Goal: Information Seeking & Learning: Learn about a topic

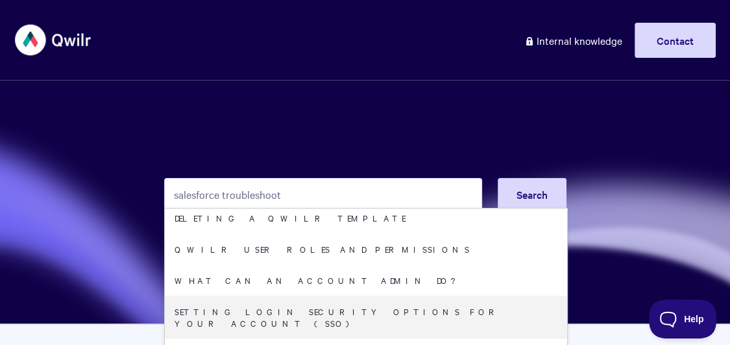
scroll to position [762, 0]
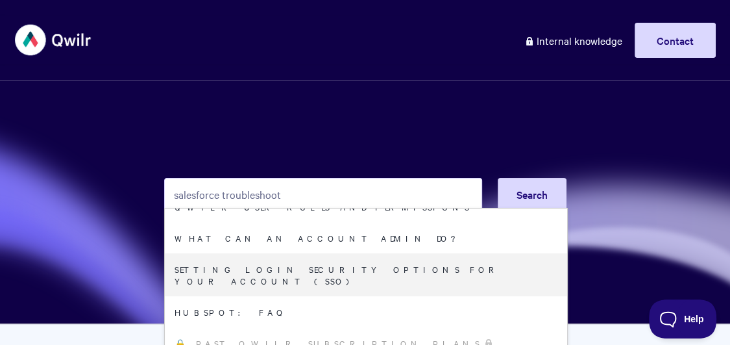
drag, startPoint x: 221, startPoint y: 195, endPoint x: 126, endPoint y: 173, distance: 97.8
click at [129, 173] on section "salesforce troubleshoot Search Salesforce: Adding Tokens for Images, Videos, Ma…" at bounding box center [365, 162] width 730 height 324
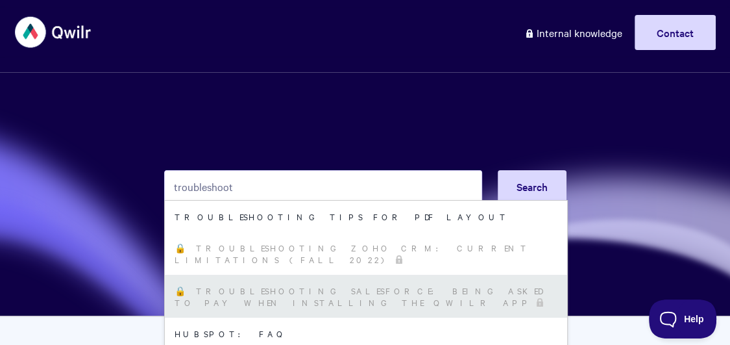
scroll to position [0, 0]
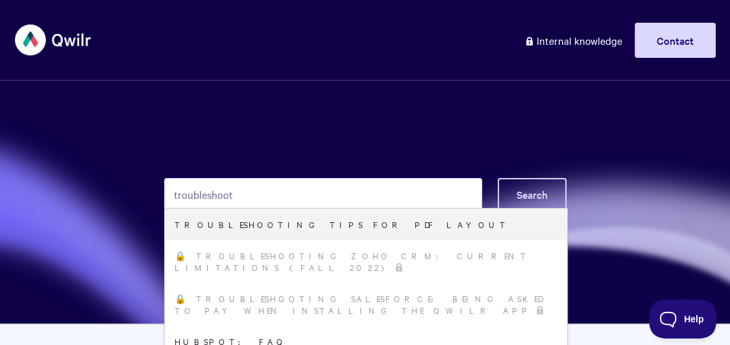
type input "troubleshoot"
click at [521, 197] on span "Search" at bounding box center [532, 194] width 31 height 14
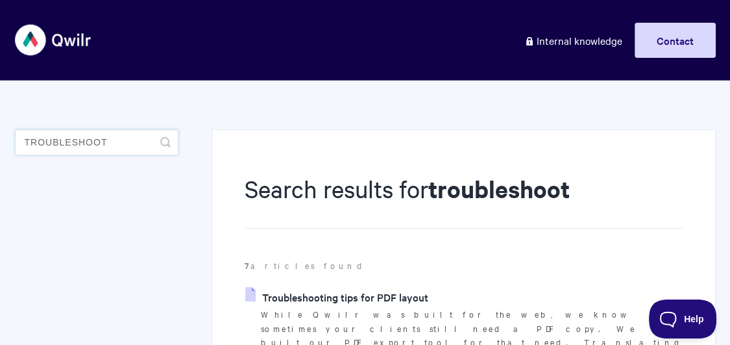
click at [68, 143] on input "troubleshoot" at bounding box center [97, 142] width 164 height 26
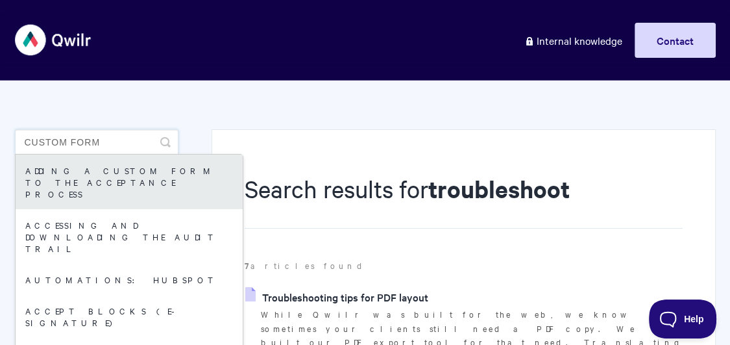
type input "custom form"
click at [55, 170] on link "Adding a custom form to the acceptance process" at bounding box center [129, 182] width 227 height 55
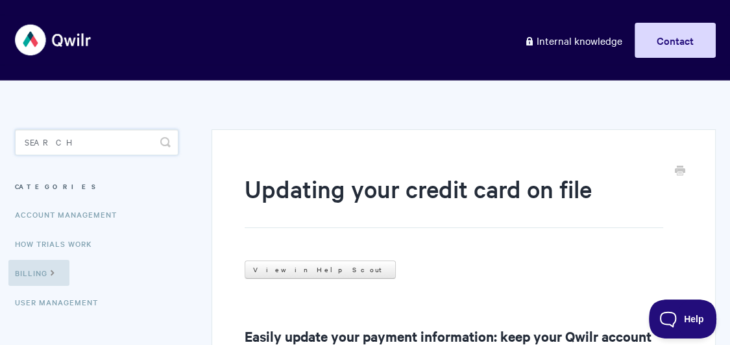
click at [136, 143] on input "Search" at bounding box center [97, 142] width 164 height 26
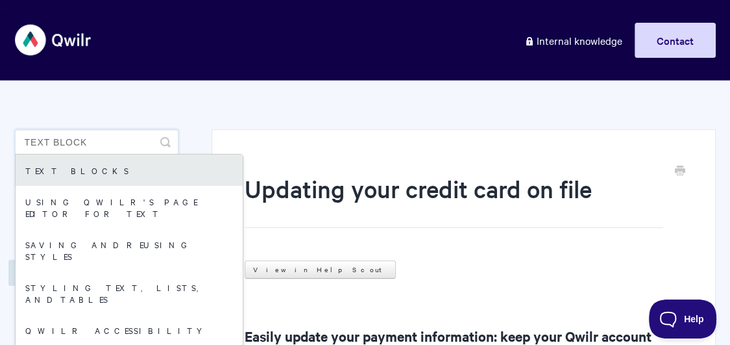
type input "text block"
click at [99, 175] on link "Text Blocks" at bounding box center [129, 170] width 227 height 31
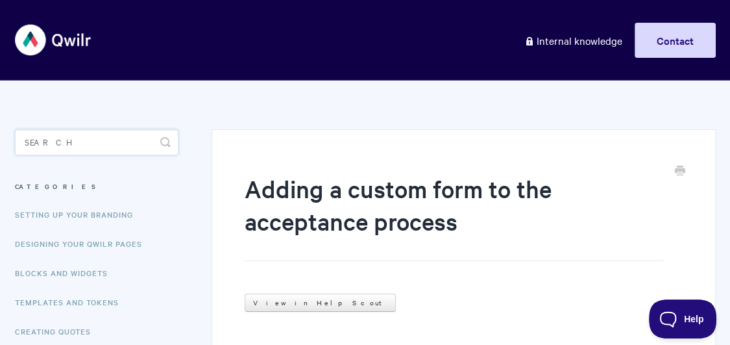
click at [83, 142] on input "Search" at bounding box center [97, 142] width 164 height 26
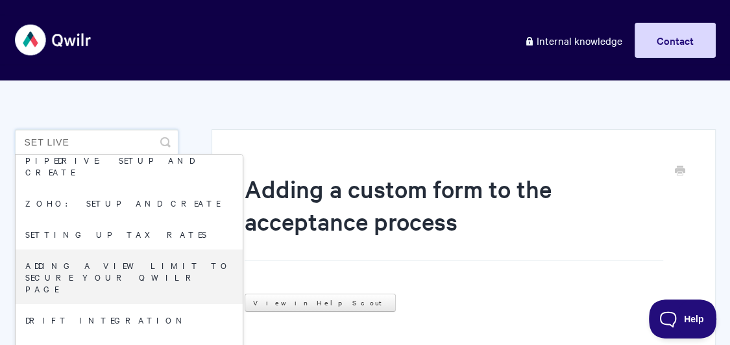
scroll to position [427, 0]
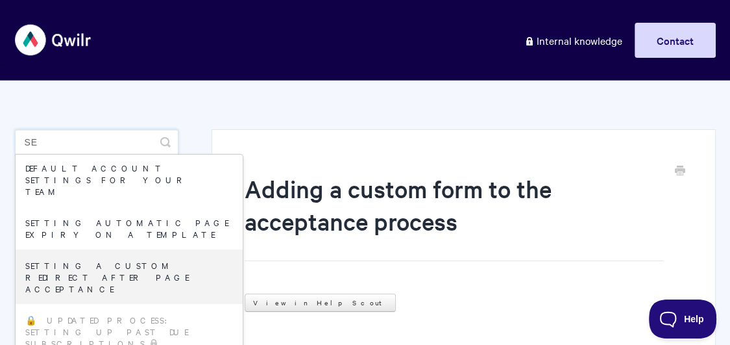
type input "s"
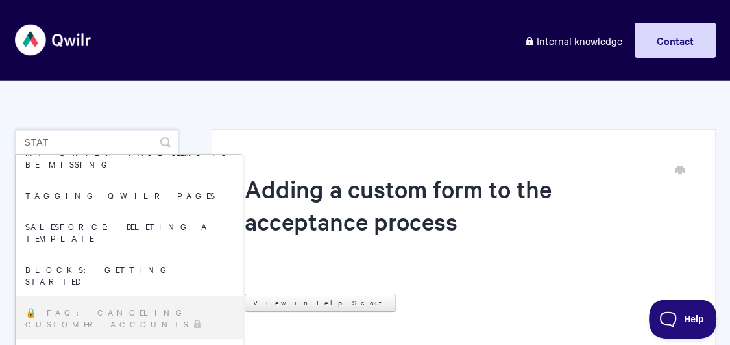
scroll to position [0, 0]
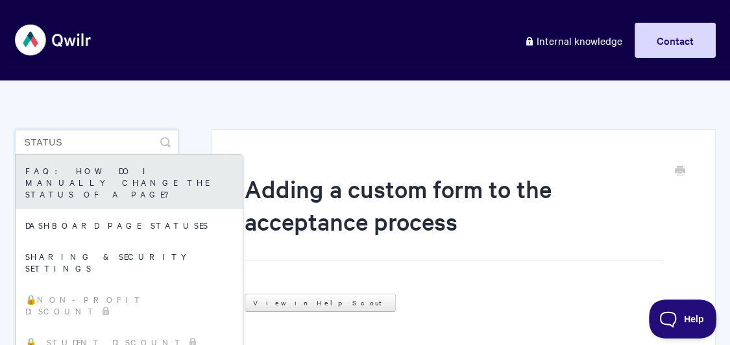
type input "status"
click at [91, 181] on link "FAQ: How do I manually change the status of a page?" at bounding box center [129, 182] width 227 height 55
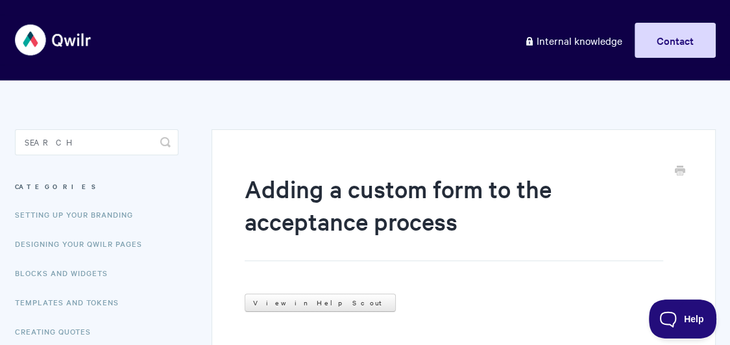
click at [69, 156] on aside "Toggle Search Categories Setting up your Branding Designing Your Qwilr Pages Bl…" at bounding box center [97, 335] width 164 height 412
click at [64, 147] on input "Search" at bounding box center [97, 142] width 164 height 26
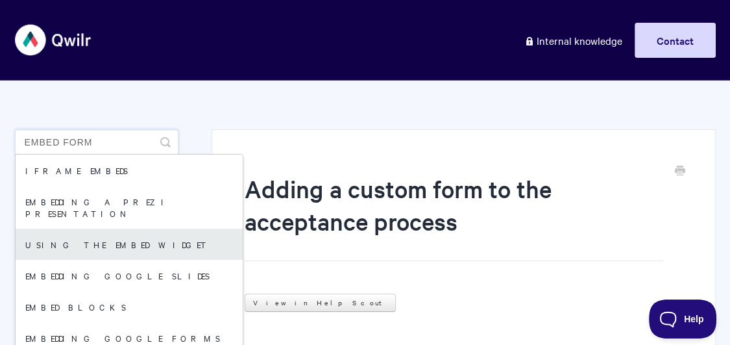
scroll to position [14, 0]
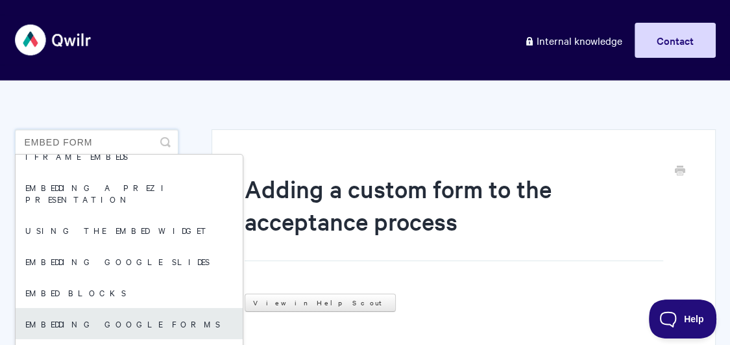
type input "embed form"
click at [90, 314] on link "Embedding Google Forms" at bounding box center [129, 323] width 227 height 31
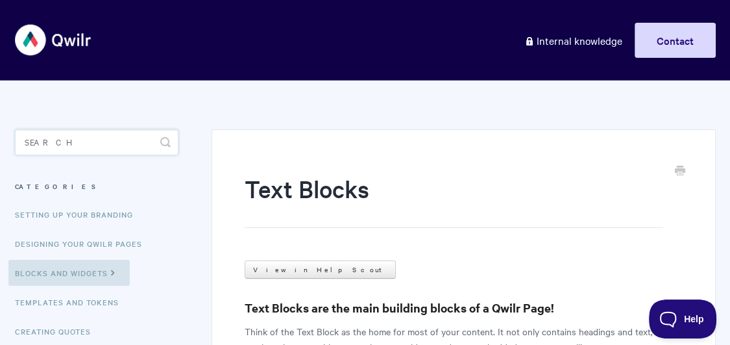
click at [94, 134] on input "Search" at bounding box center [97, 142] width 164 height 26
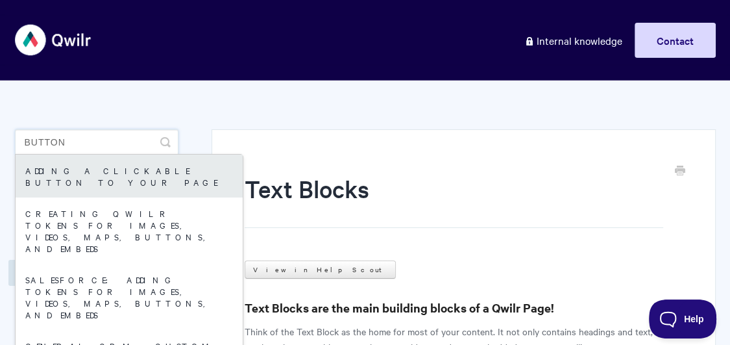
type input "button"
click at [100, 167] on link "Adding a Clickable Button to your Page" at bounding box center [129, 176] width 227 height 43
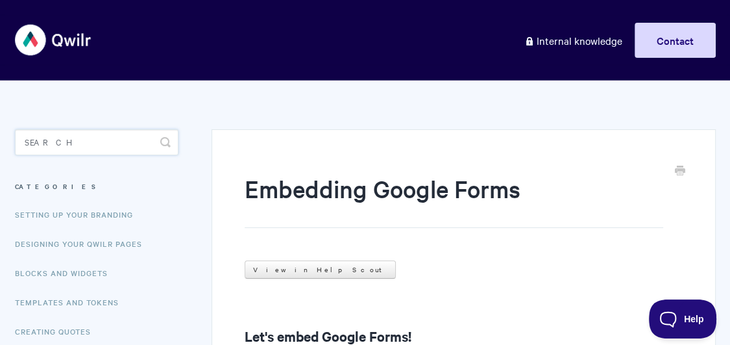
click at [127, 141] on input "Search" at bounding box center [97, 142] width 164 height 26
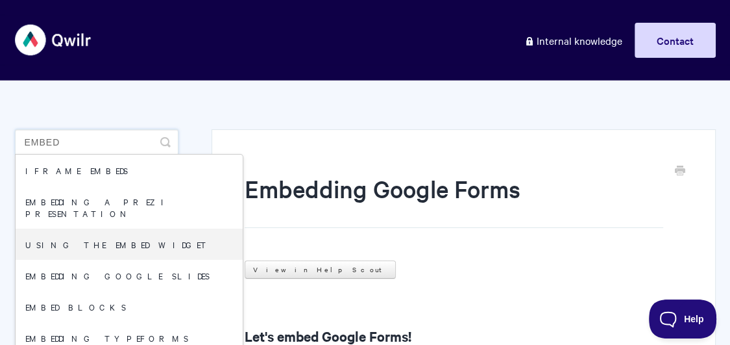
type input "embed"
click at [362, 207] on h1 "Embedding Google Forms" at bounding box center [454, 200] width 418 height 56
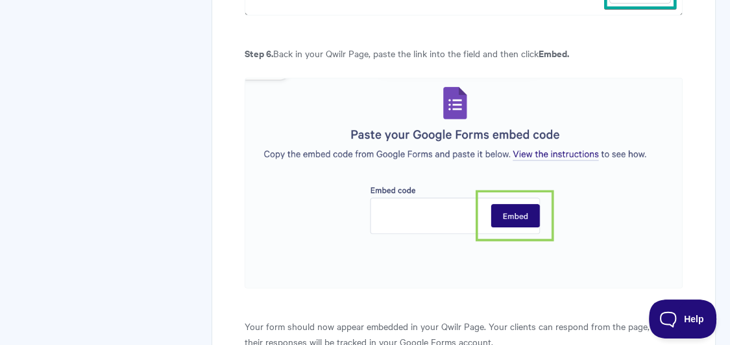
scroll to position [2631, 0]
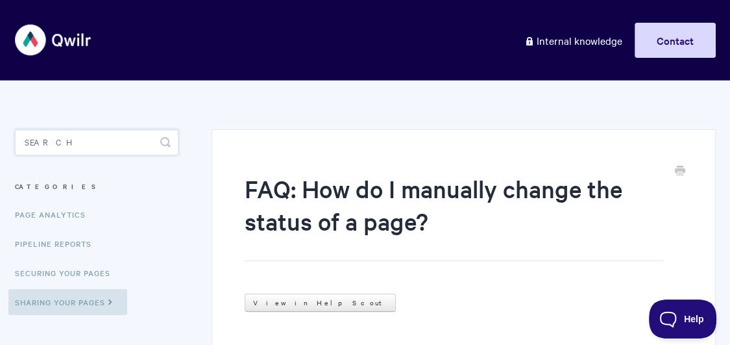
click at [63, 147] on input "Search" at bounding box center [97, 142] width 164 height 26
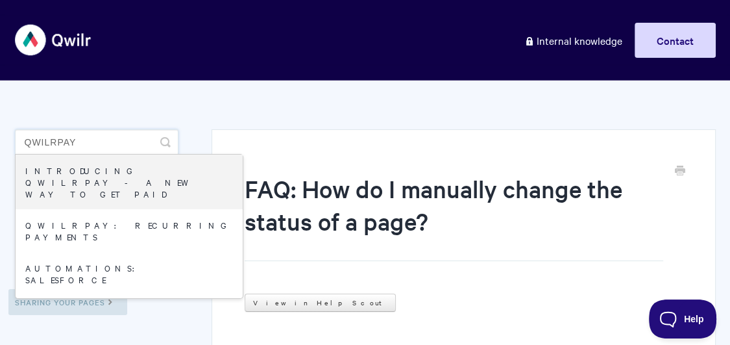
type input "qwilrpay"
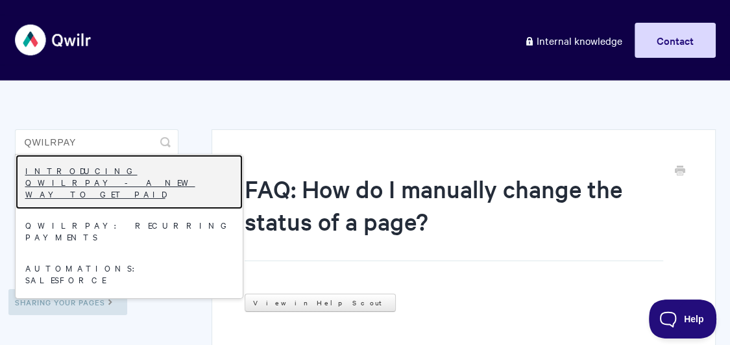
click at [71, 173] on link "Introducing QwilrPay - A New Way to Get Paid" at bounding box center [129, 182] width 227 height 55
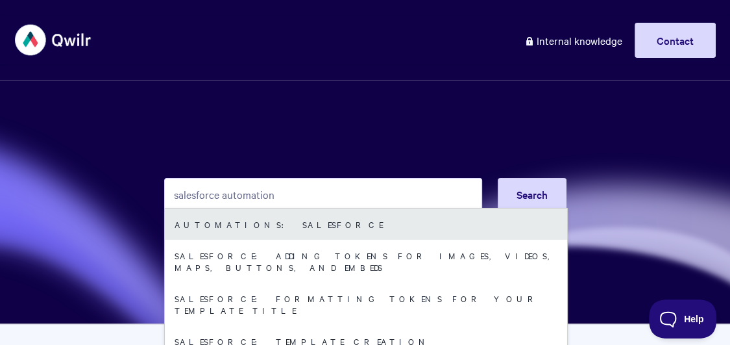
type input "salesforce automation"
click at [299, 221] on link "Automations: Salesforce" at bounding box center [366, 223] width 403 height 31
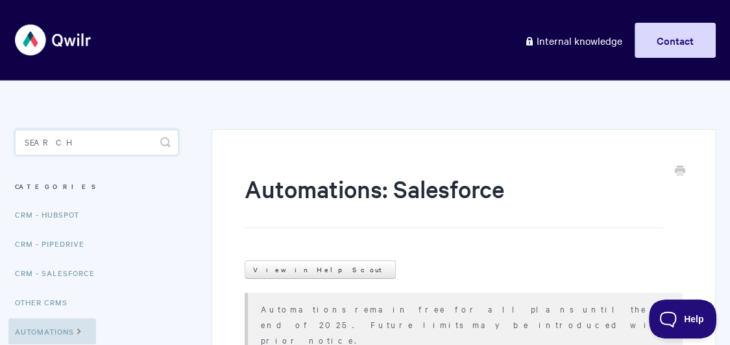
click at [114, 137] on input "Search" at bounding box center [97, 142] width 164 height 26
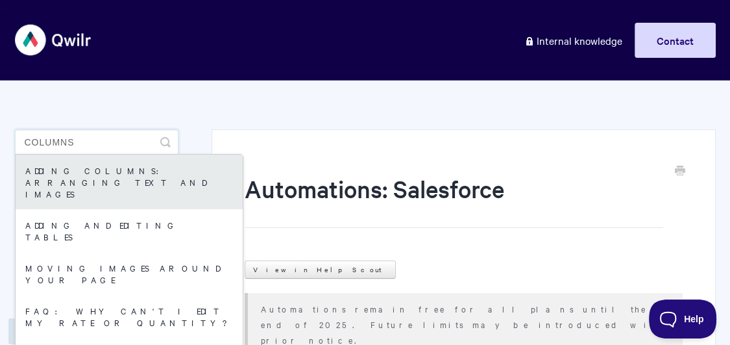
type input "columns"
click at [78, 183] on link "Adding Columns: arranging text and images" at bounding box center [129, 182] width 227 height 55
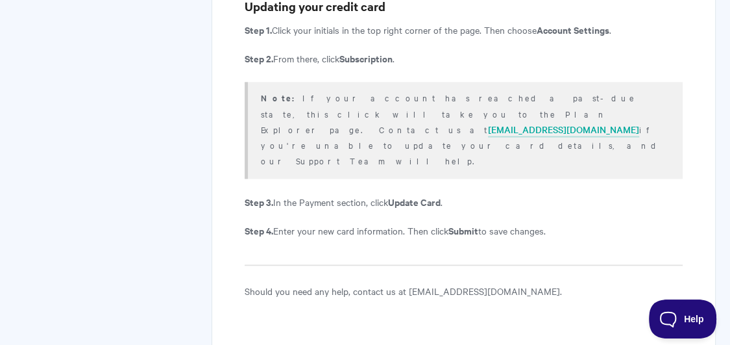
scroll to position [1383, 0]
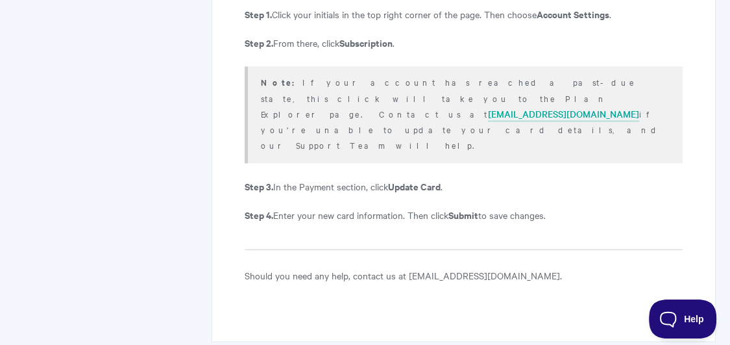
scroll to position [1344, 0]
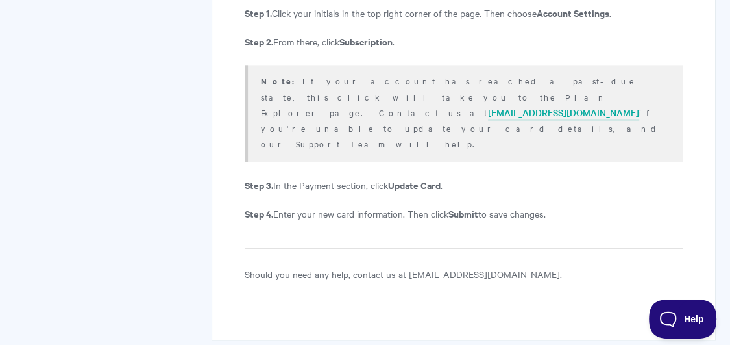
click at [429, 266] on p "Should you need any help, contact us at help@qwilr.com." at bounding box center [464, 274] width 438 height 16
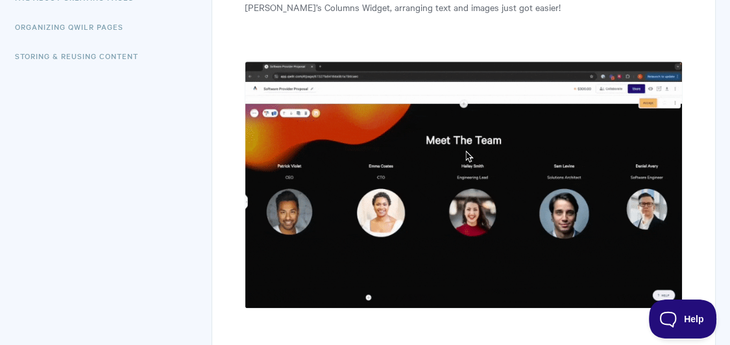
scroll to position [474, 0]
